Goal: Navigation & Orientation: Find specific page/section

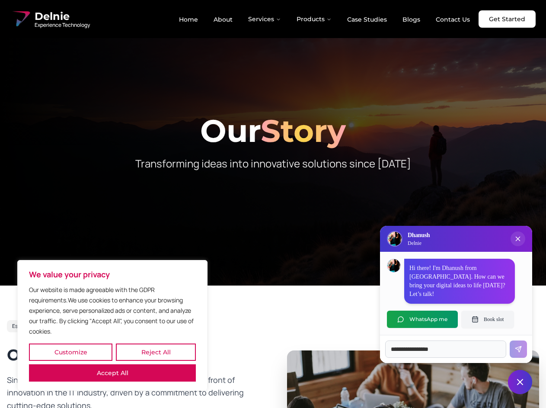
click at [71, 352] on button "Customize" at bounding box center [70, 351] width 83 height 17
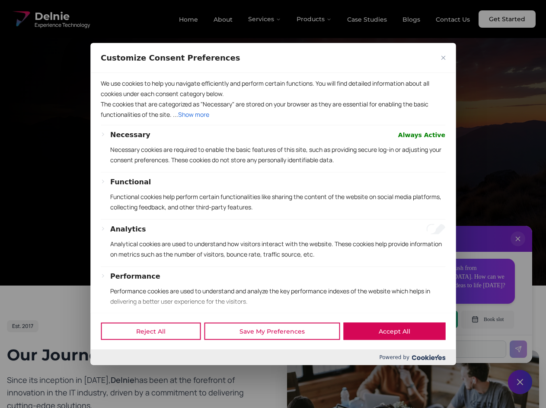
click at [112, 365] on div "Reject All Save My Preferences Accept All Powered by" at bounding box center [273, 339] width 366 height 52
click at [273, 204] on div "Functional Functional cookies help perform certain functionalities like sharing…" at bounding box center [277, 197] width 335 height 42
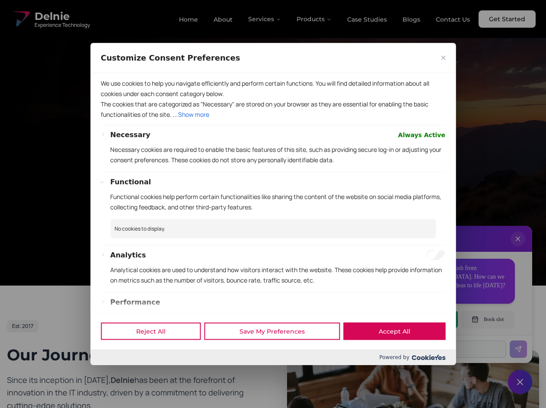
click at [265, 19] on div at bounding box center [273, 204] width 546 height 408
click at [314, 19] on div at bounding box center [273, 204] width 546 height 408
click at [518, 247] on div at bounding box center [273, 204] width 546 height 408
click at [423, 319] on div "Reject All Save My Preferences Accept All" at bounding box center [273, 331] width 366 height 37
click at [488, 319] on div at bounding box center [273, 204] width 546 height 408
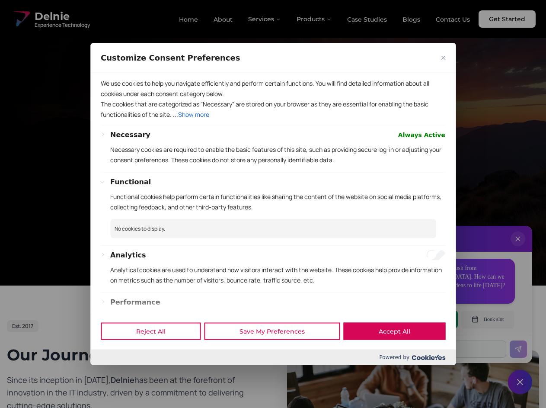
click at [520, 382] on div at bounding box center [273, 204] width 546 height 408
